Goal: Task Accomplishment & Management: Manage account settings

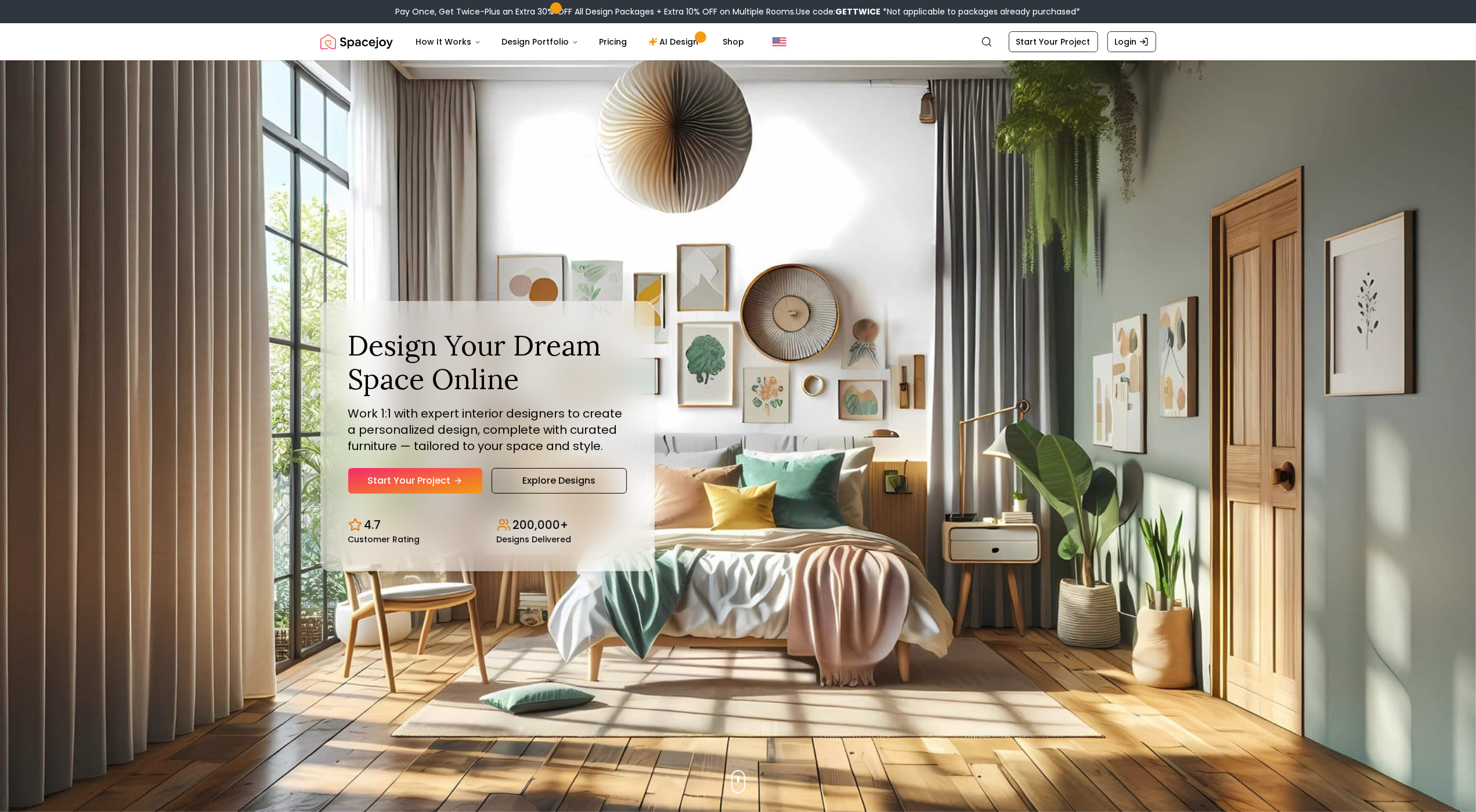
click at [92, 105] on img "Hero section" at bounding box center [738, 437] width 1476 height 752
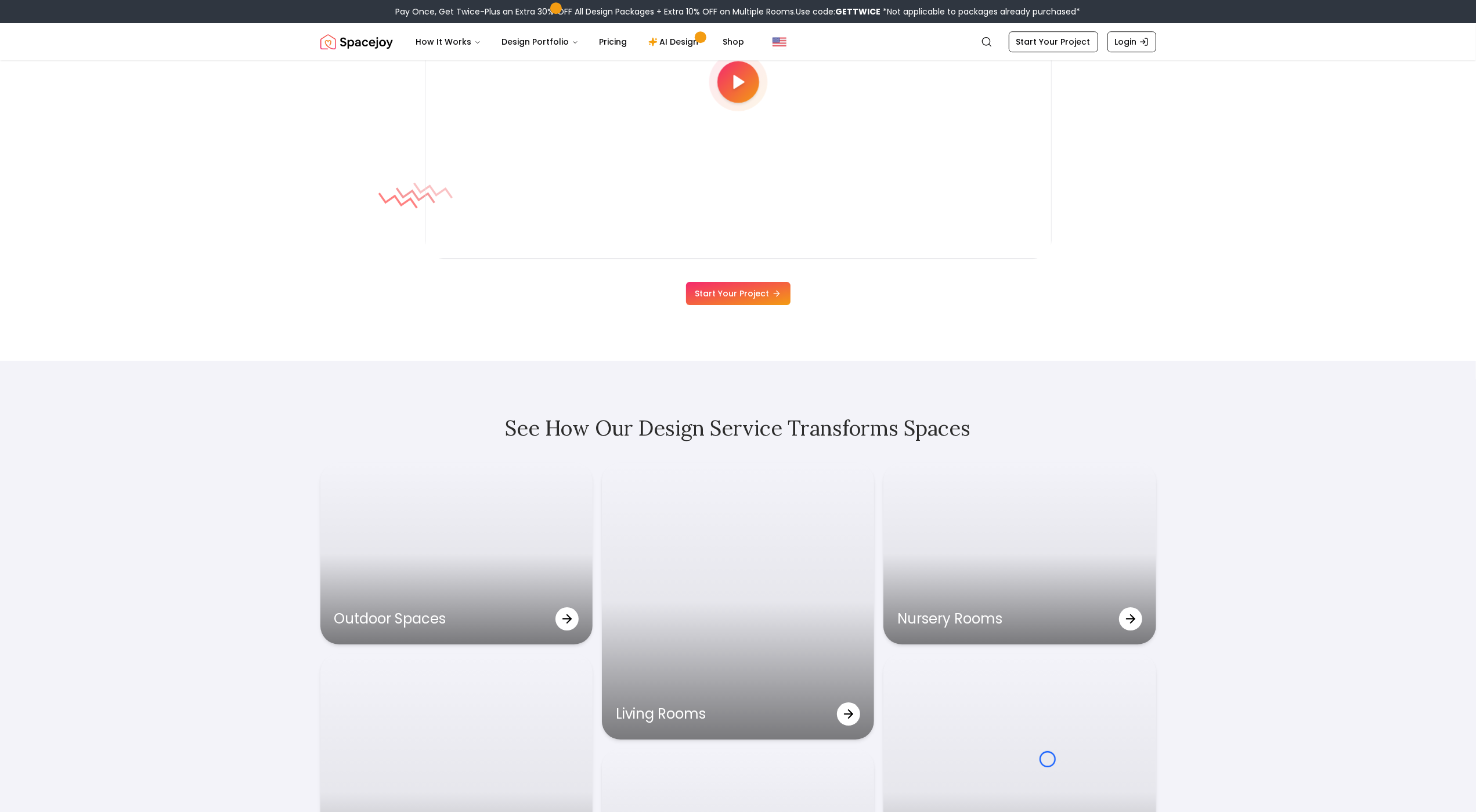
scroll to position [3704, 0]
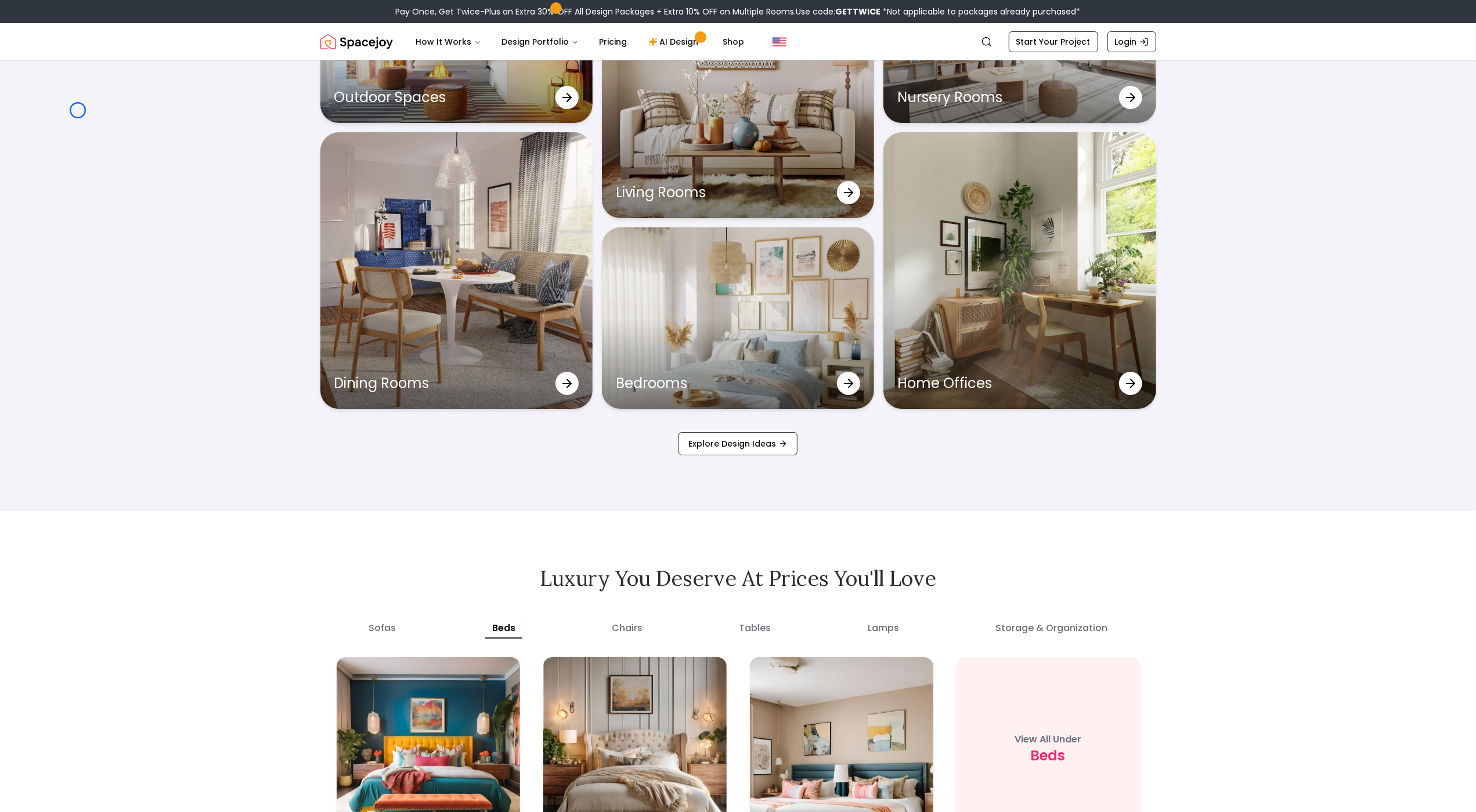
scroll to position [4161, 0]
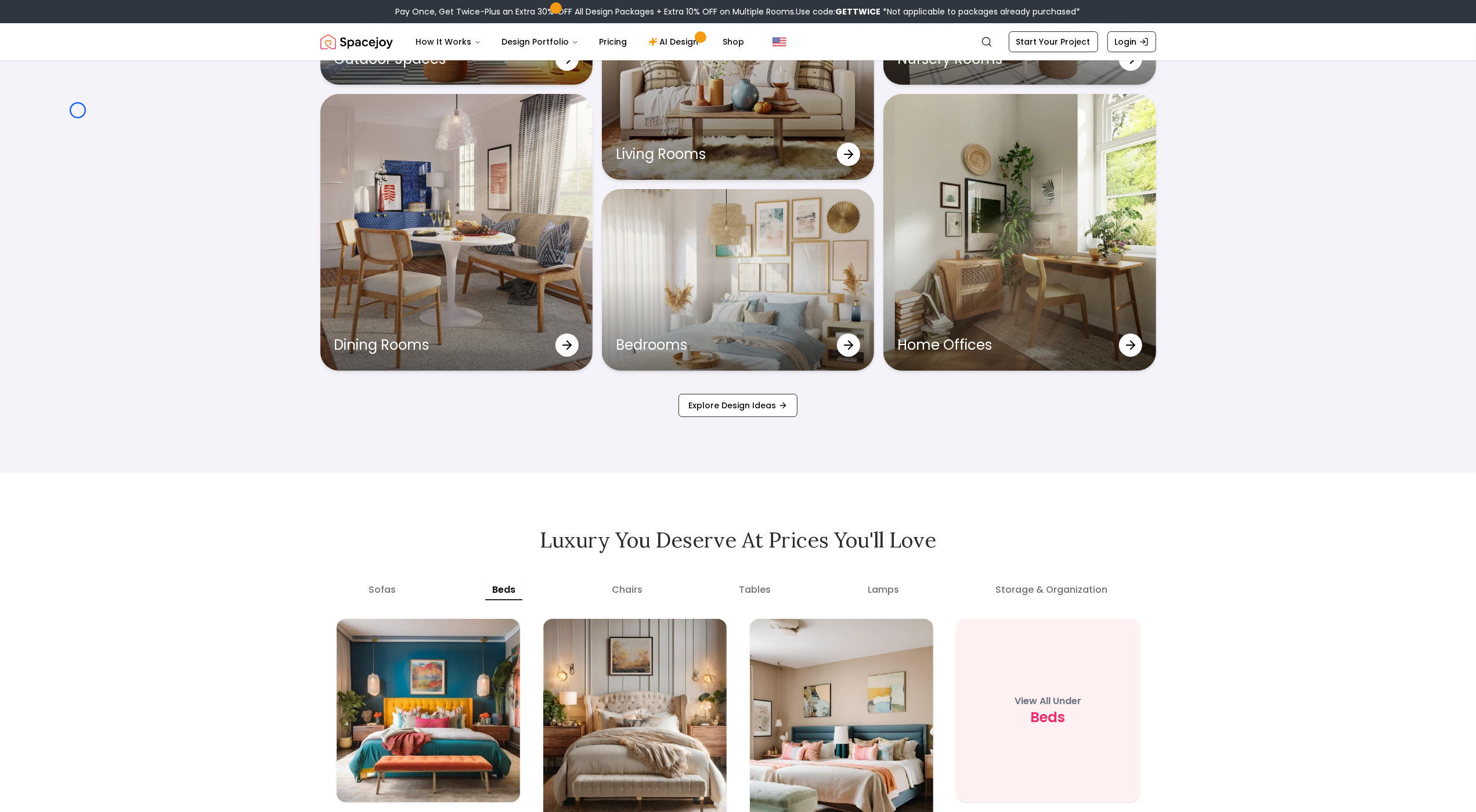
click at [78, 110] on div "See How Our Design Service Transforms Spaces Outdoor Spaces Living Rooms Nurser…" at bounding box center [738, 136] width 1476 height 672
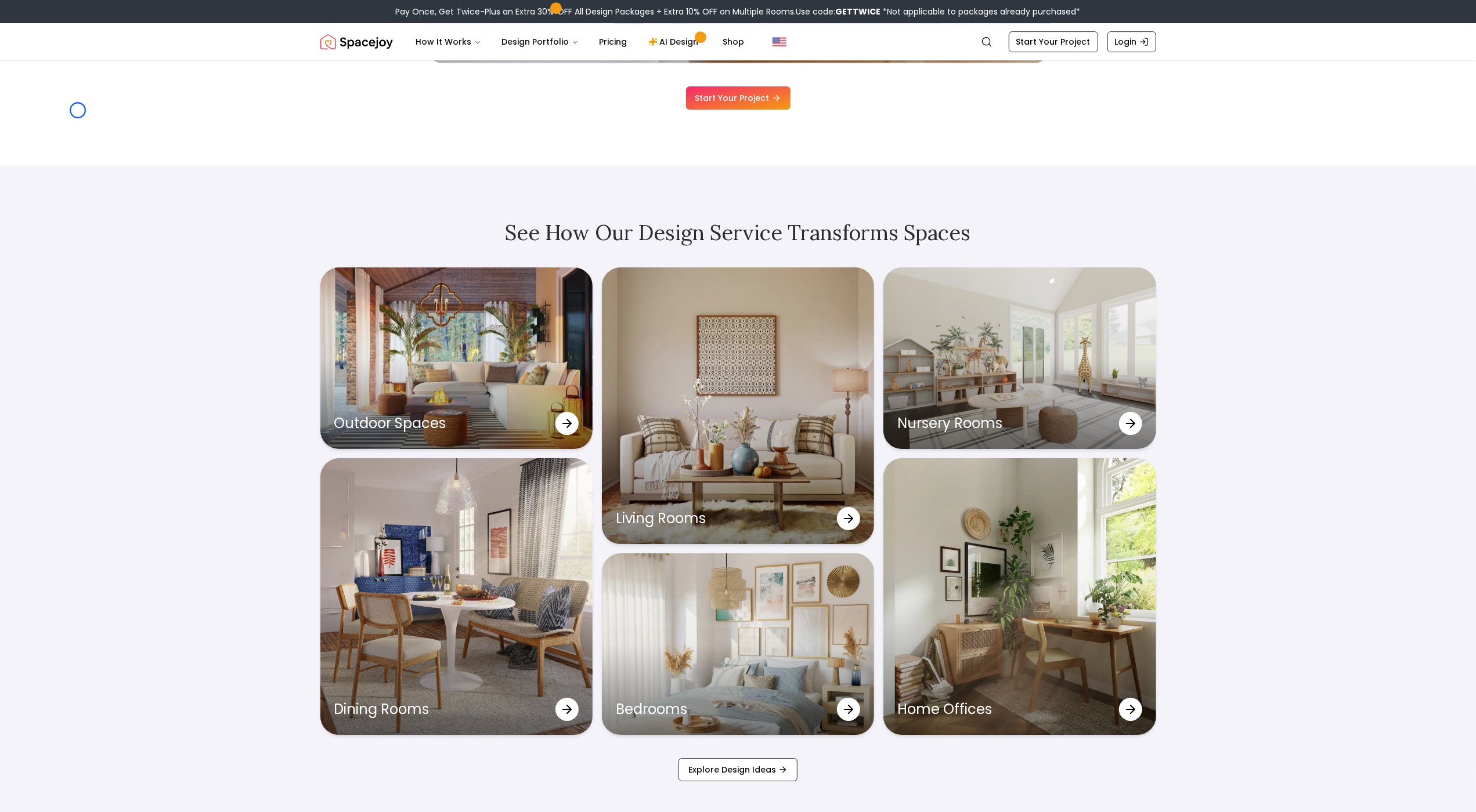
scroll to position [3796, 0]
click at [1124, 32] on link "Login" at bounding box center [1131, 41] width 49 height 21
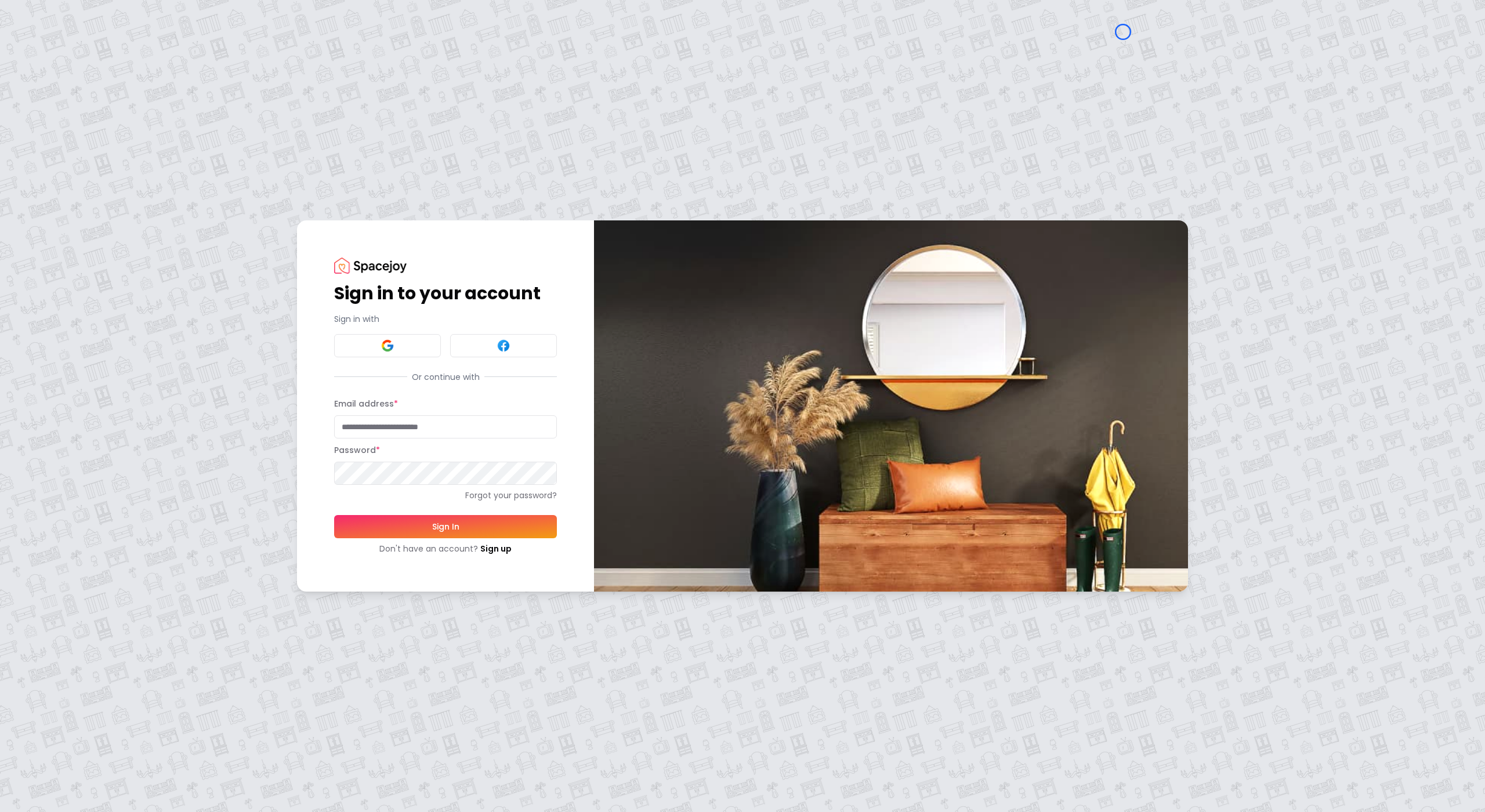
click at [81, 65] on div "Sign in to your account Sign in with Or continue with Email address * Password …" at bounding box center [742, 406] width 1485 height 812
click at [73, 74] on div "Sign in to your account Sign in with Or continue with Email address * Password …" at bounding box center [742, 406] width 1485 height 812
click at [480, 550] on link "Sign up" at bounding box center [495, 548] width 31 height 12
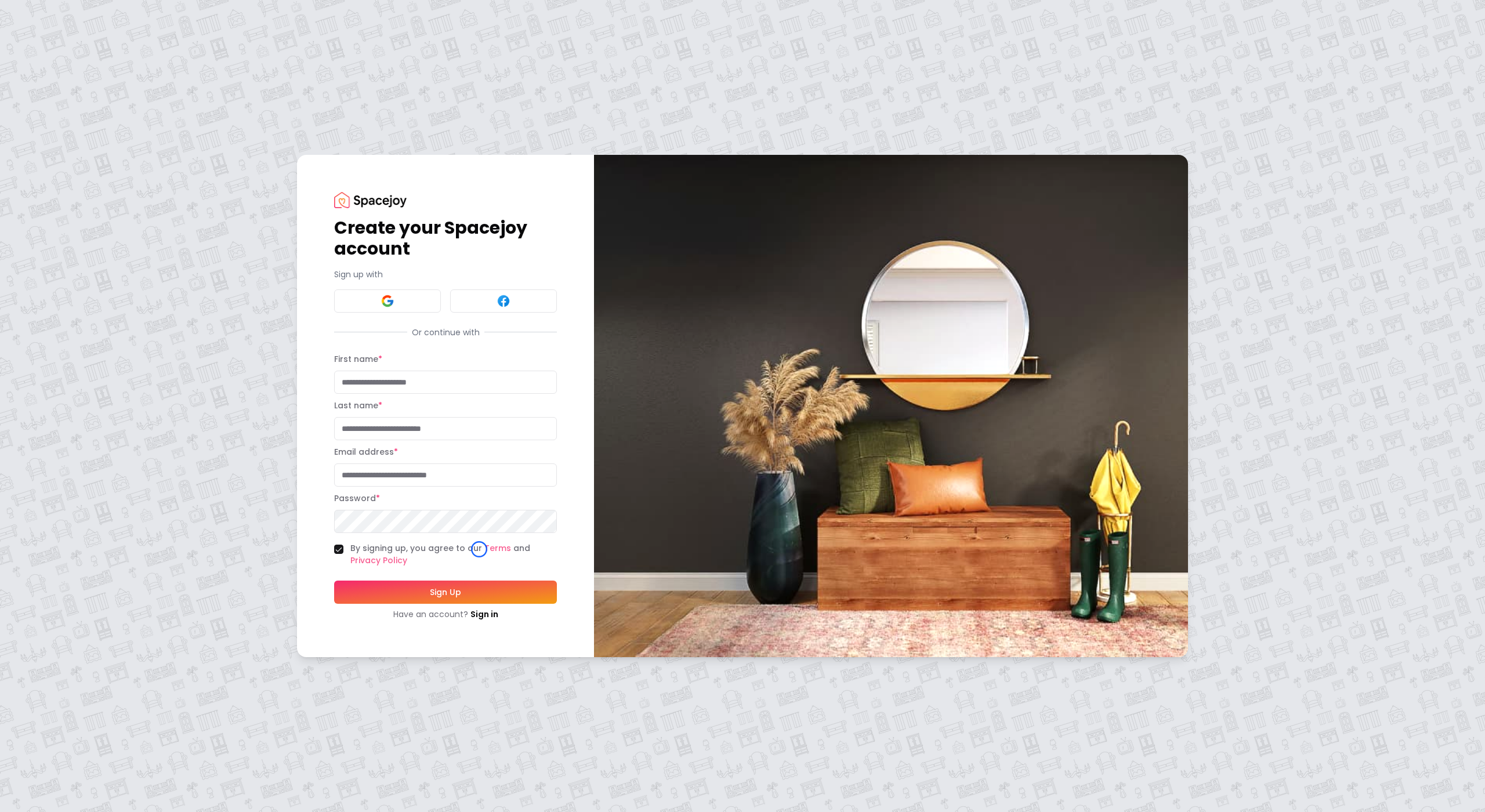
click at [99, 85] on div "Create your Spacejoy account Sign up with Or continue with First name * Last na…" at bounding box center [742, 406] width 1485 height 812
click at [112, 79] on div "Create your Spacejoy account Sign up with Or continue with First name * Last na…" at bounding box center [742, 406] width 1485 height 812
click at [494, 616] on link "Sign in" at bounding box center [484, 614] width 28 height 12
